Goal: Transaction & Acquisition: Purchase product/service

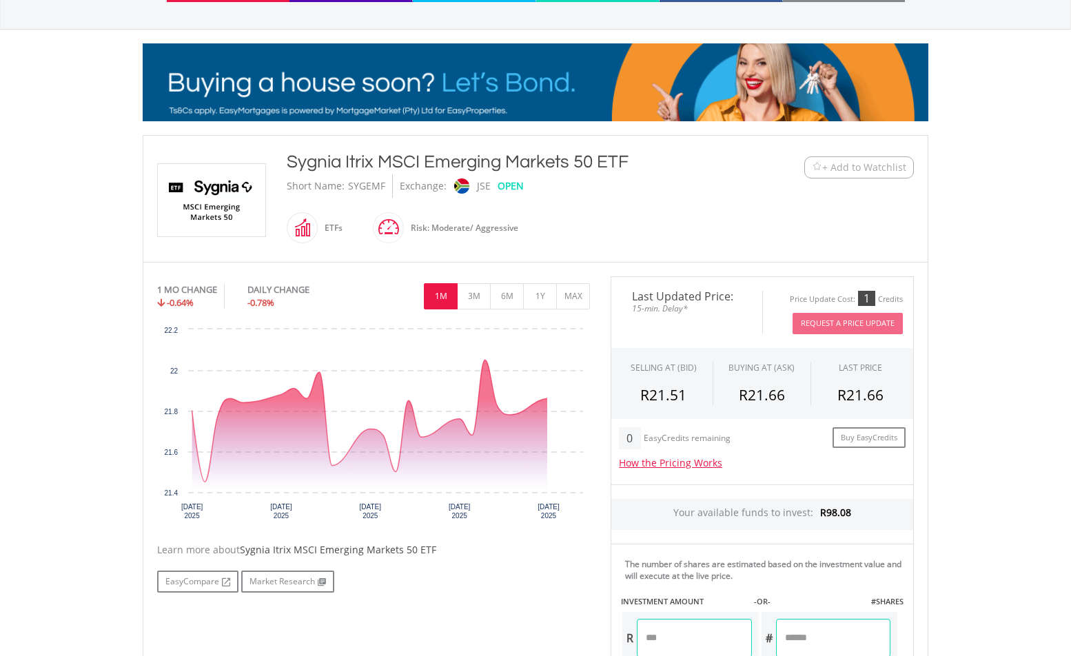
drag, startPoint x: 1077, startPoint y: 205, endPoint x: 1089, endPoint y: 297, distance: 92.4
click at [1070, 297] on html "My Investments Invest Now New Listings Sell My Recurring Investments Pending Or…" at bounding box center [535, 421] width 1071 height 1175
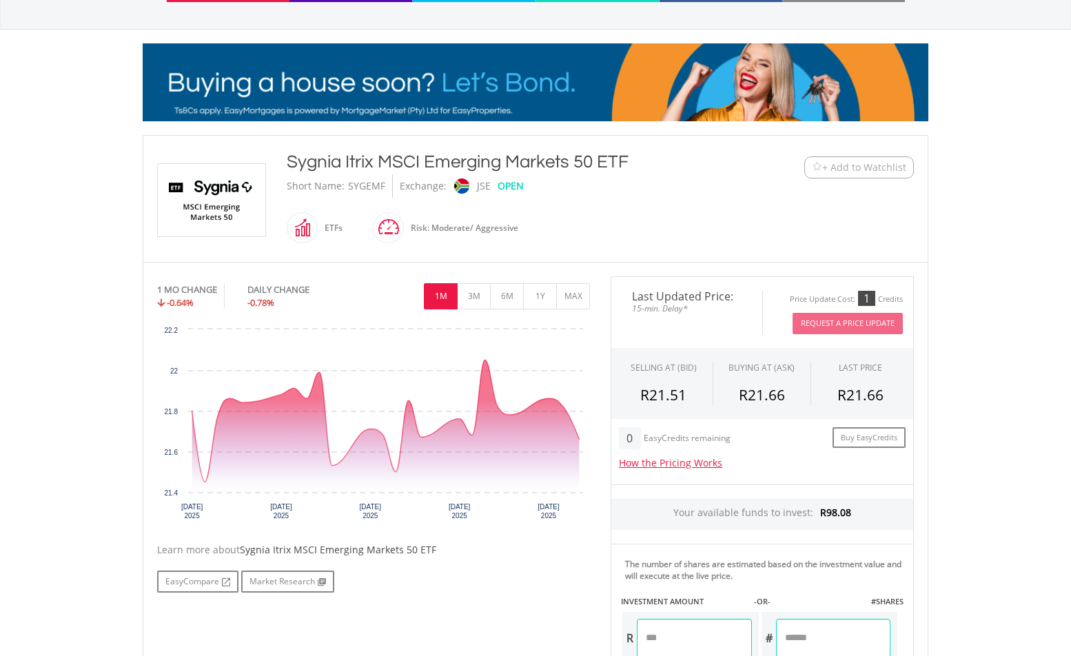
scroll to position [167, 0]
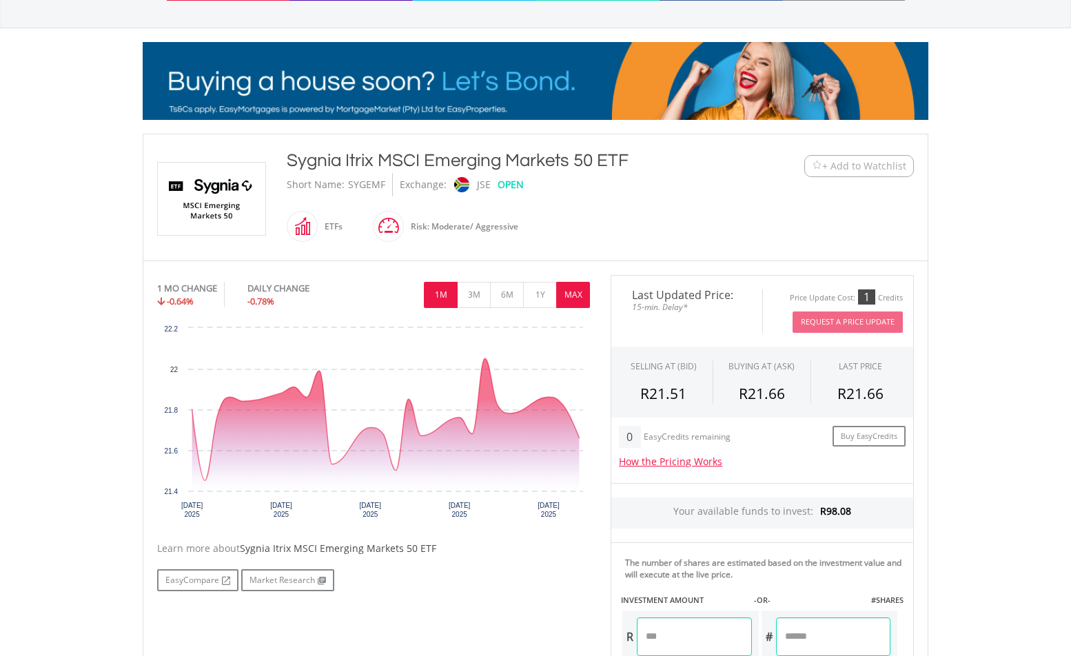
click at [577, 298] on button "MAX" at bounding box center [573, 295] width 34 height 26
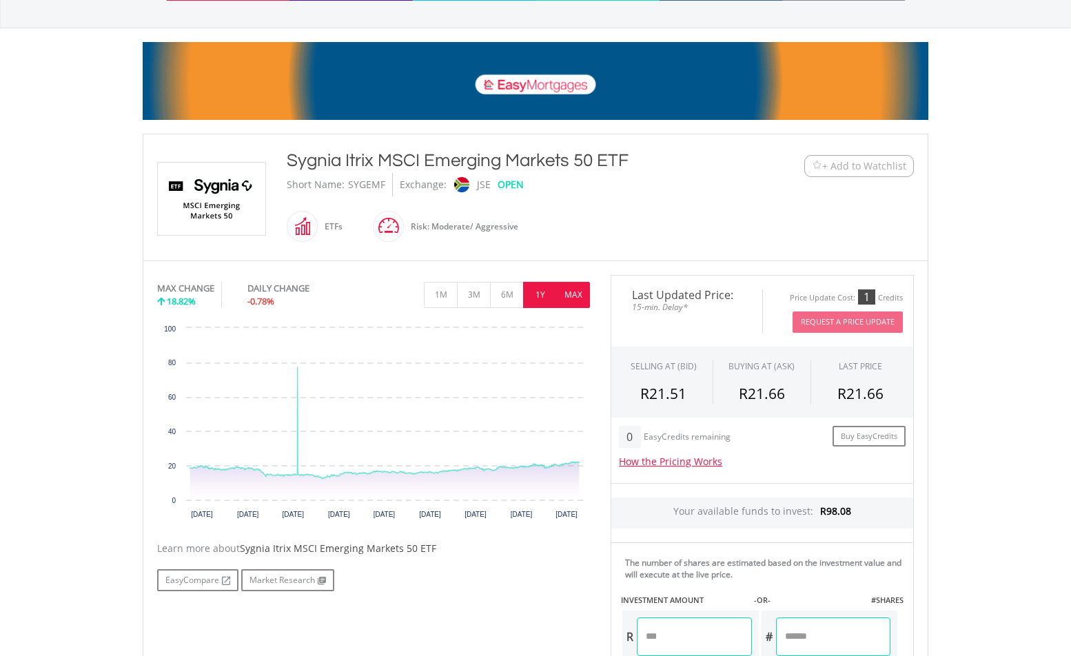
click at [540, 295] on button "1Y" at bounding box center [540, 295] width 34 height 26
